Goal: Transaction & Acquisition: Purchase product/service

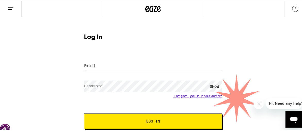
type input "[EMAIL_ADDRESS][DOMAIN_NAME]"
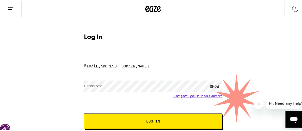
click at [149, 118] on button "Log In" at bounding box center [153, 120] width 138 height 15
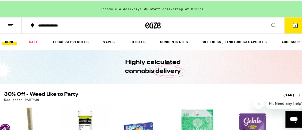
click at [292, 22] on icon at bounding box center [295, 24] width 6 height 6
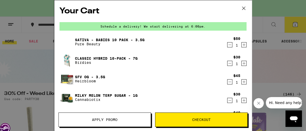
click at [124, 118] on span "Apply Promo" at bounding box center [105, 120] width 92 height 4
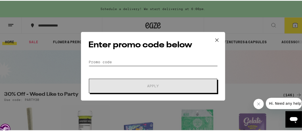
click at [94, 61] on input "Promo Code" at bounding box center [152, 61] width 129 height 8
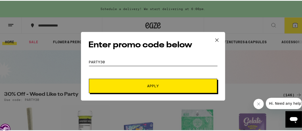
type input "party30"
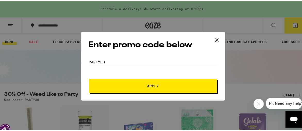
click at [144, 89] on button "Apply" at bounding box center [153, 85] width 128 height 14
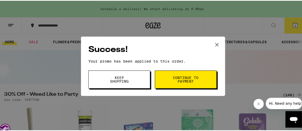
click at [172, 79] on span "Continue to payment" at bounding box center [185, 78] width 26 height 7
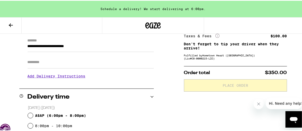
scroll to position [77, 0]
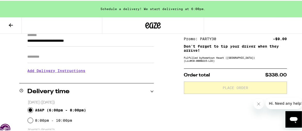
drag, startPoint x: 28, startPoint y: 109, endPoint x: 32, endPoint y: 109, distance: 3.6
click at [30, 109] on input "ASAP ( 6:00pm - 8:00pm )" at bounding box center [30, 109] width 5 height 5
radio input "true"
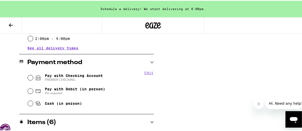
scroll to position [206, 0]
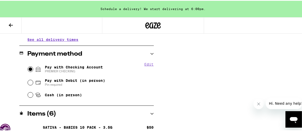
click at [29, 68] on input "Pay with Checking Account PREMIER CHECKING" at bounding box center [30, 68] width 5 height 5
radio input "true"
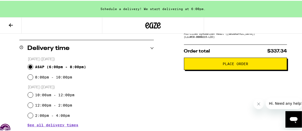
scroll to position [93, 0]
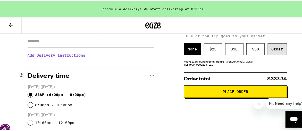
click at [277, 52] on div "Other" at bounding box center [276, 48] width 19 height 12
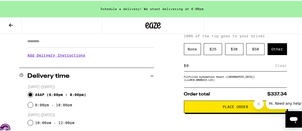
click at [187, 66] on input at bounding box center [230, 65] width 89 height 5
type input "10"
click at [280, 67] on div "Save" at bounding box center [281, 64] width 9 height 11
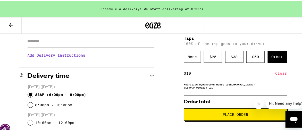
click at [244, 116] on span "Place Order" at bounding box center [234, 114] width 25 height 4
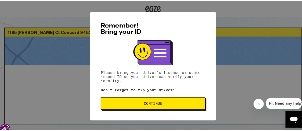
click at [177, 104] on span "Continue" at bounding box center [153, 103] width 96 height 4
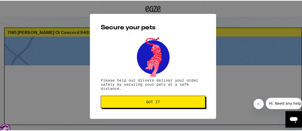
click at [180, 100] on button "Got it" at bounding box center [153, 101] width 104 height 12
